Goal: Find specific page/section: Find specific page/section

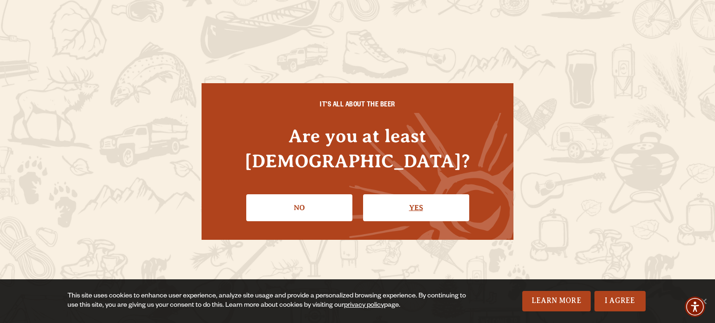
click at [403, 202] on link "Yes" at bounding box center [416, 208] width 106 height 27
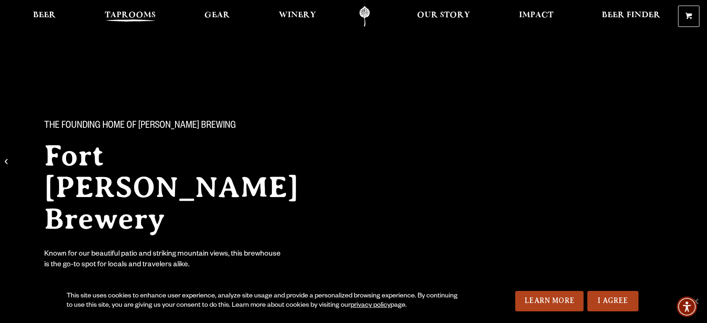
click at [134, 12] on span "Taprooms" at bounding box center [130, 15] width 51 height 7
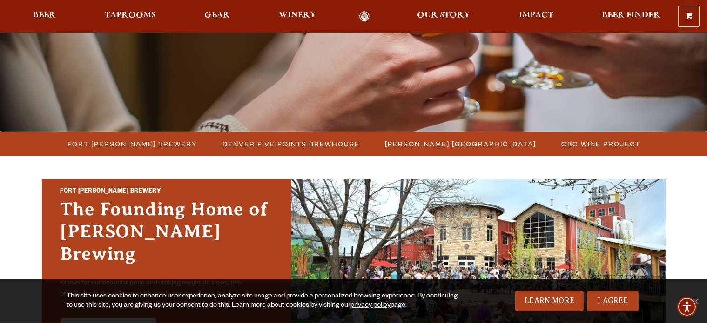
scroll to position [233, 0]
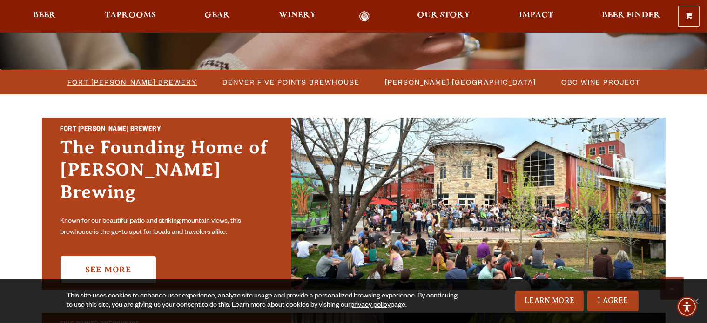
click at [164, 85] on span "Fort [PERSON_NAME] Brewery" at bounding box center [132, 81] width 130 height 13
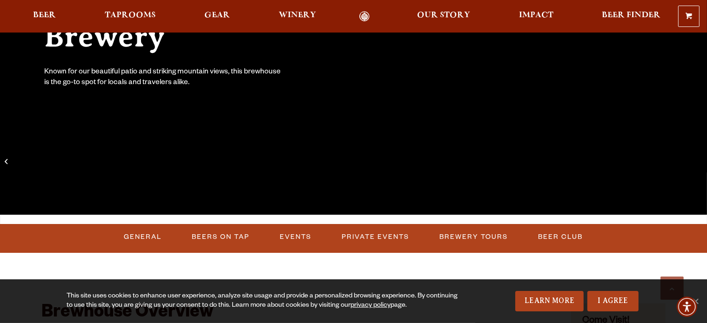
scroll to position [279, 0]
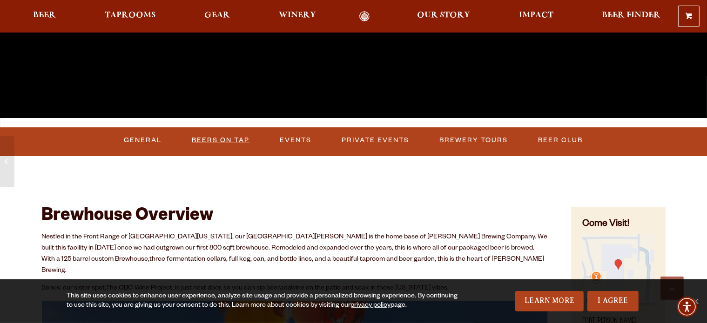
click at [226, 145] on link "Beers on Tap" at bounding box center [220, 140] width 65 height 21
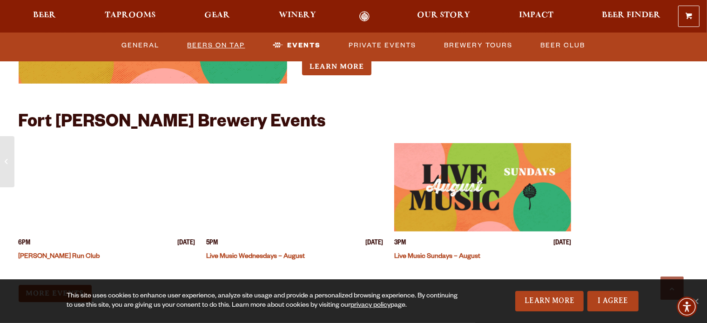
scroll to position [3552, 0]
